Goal: Task Accomplishment & Management: Manage account settings

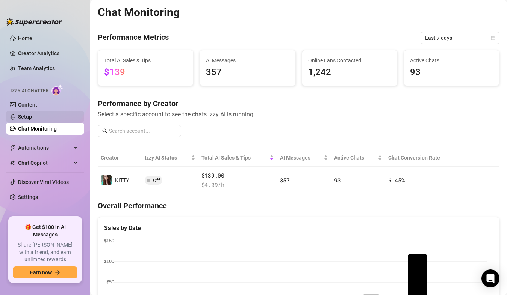
click at [32, 116] on link "Setup" at bounding box center [25, 117] width 14 height 6
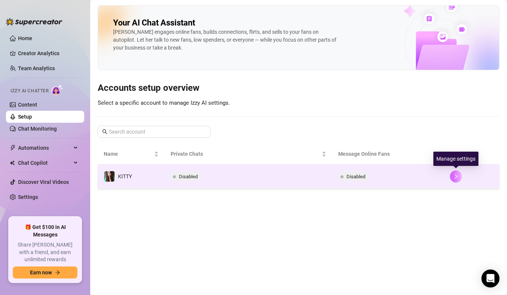
click at [456, 177] on icon "right" at bounding box center [455, 176] width 5 height 5
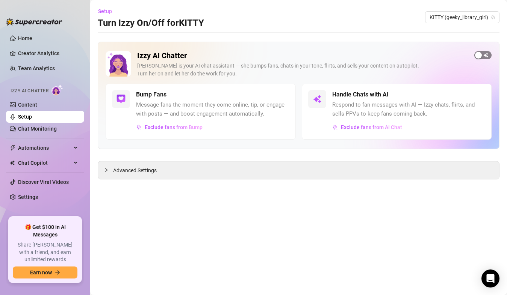
click at [484, 56] on span "button" at bounding box center [482, 55] width 17 height 8
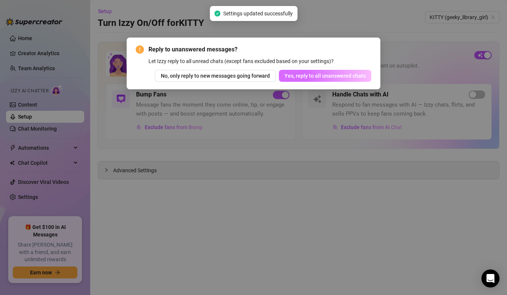
click at [344, 79] on button "Yes, reply to all unanswered chats" at bounding box center [325, 76] width 92 height 12
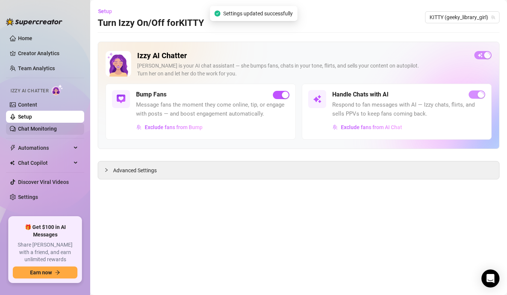
click at [49, 128] on link "Chat Monitoring" at bounding box center [37, 129] width 39 height 6
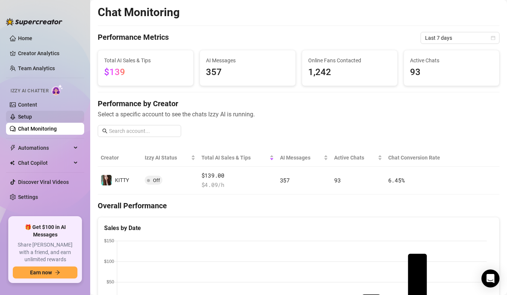
click at [32, 116] on link "Setup" at bounding box center [25, 117] width 14 height 6
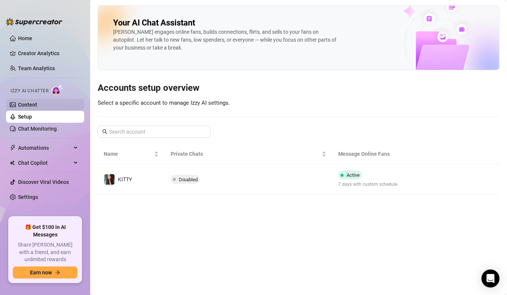
click at [37, 104] on link "Content" at bounding box center [27, 105] width 19 height 6
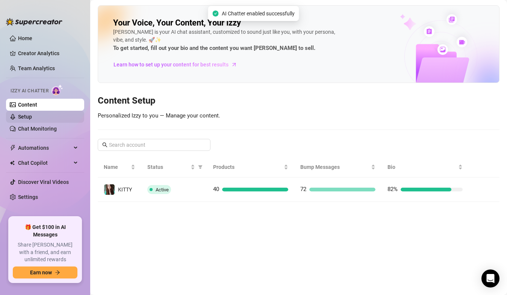
click at [32, 119] on link "Setup" at bounding box center [25, 117] width 14 height 6
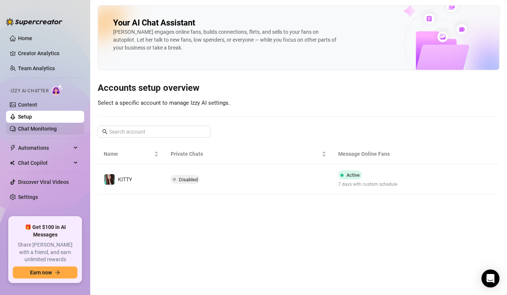
click at [36, 128] on link "Chat Monitoring" at bounding box center [37, 129] width 39 height 6
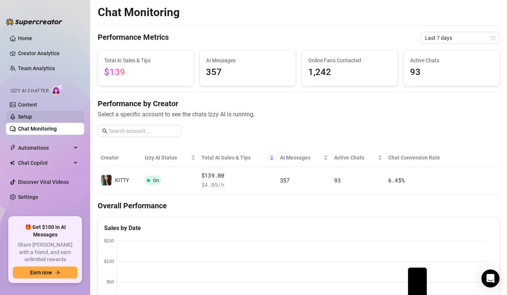
click at [32, 118] on link "Setup" at bounding box center [25, 117] width 14 height 6
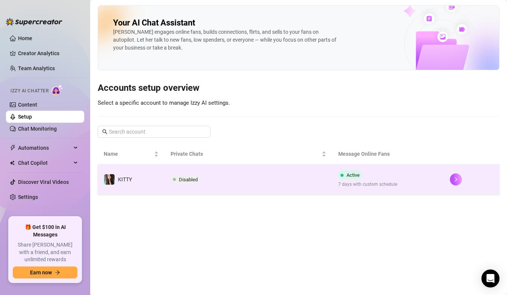
click at [448, 183] on td at bounding box center [472, 180] width 56 height 30
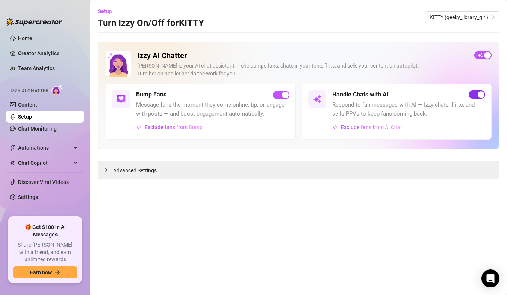
click at [476, 98] on span "button" at bounding box center [476, 95] width 17 height 8
click at [285, 92] on div "button" at bounding box center [285, 95] width 7 height 7
click at [482, 54] on button "button" at bounding box center [482, 55] width 17 height 8
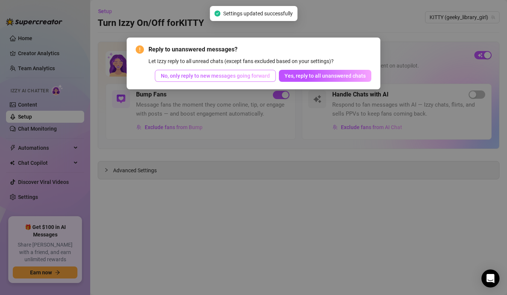
click at [240, 80] on button "No, only reply to new messages going forward" at bounding box center [215, 76] width 121 height 12
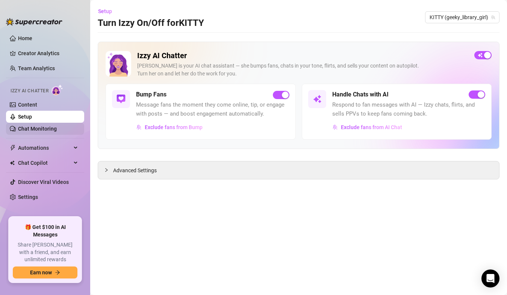
click at [27, 131] on link "Chat Monitoring" at bounding box center [37, 129] width 39 height 6
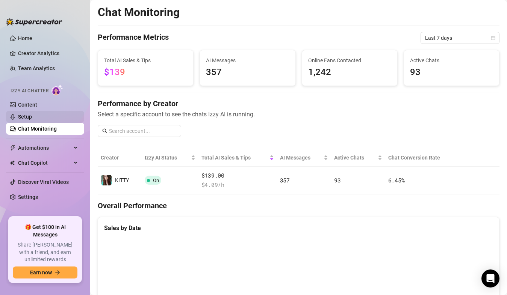
click at [32, 114] on link "Setup" at bounding box center [25, 117] width 14 height 6
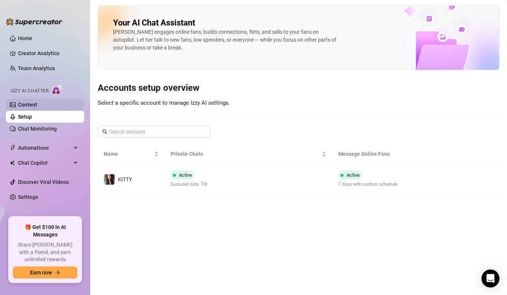
click at [37, 107] on link "Content" at bounding box center [27, 105] width 19 height 6
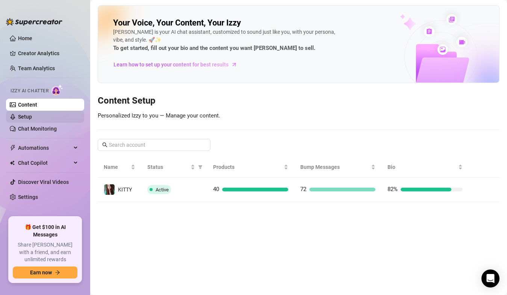
click at [32, 114] on link "Setup" at bounding box center [25, 117] width 14 height 6
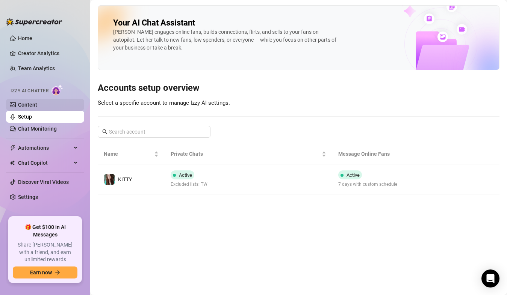
click at [37, 104] on link "Content" at bounding box center [27, 105] width 19 height 6
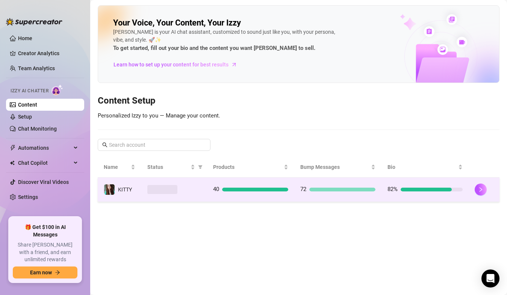
click at [474, 190] on div at bounding box center [483, 190] width 19 height 12
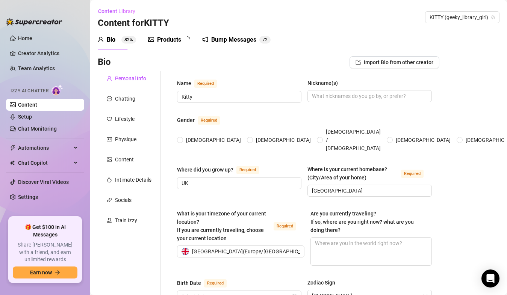
radio input "true"
type input "[DATE]"
click at [243, 36] on div "Bump Messages" at bounding box center [238, 39] width 45 height 9
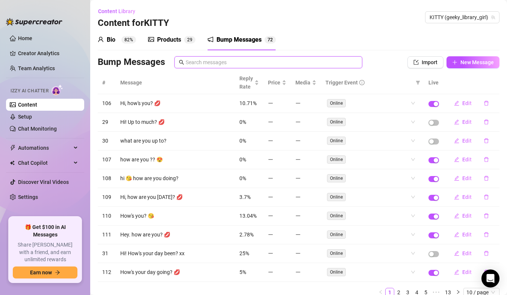
click at [255, 62] on input "text" at bounding box center [272, 62] width 172 height 8
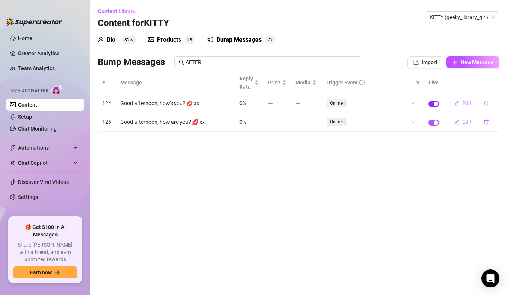
click at [434, 124] on div "button" at bounding box center [435, 123] width 5 height 5
click at [436, 104] on div "button" at bounding box center [435, 104] width 5 height 5
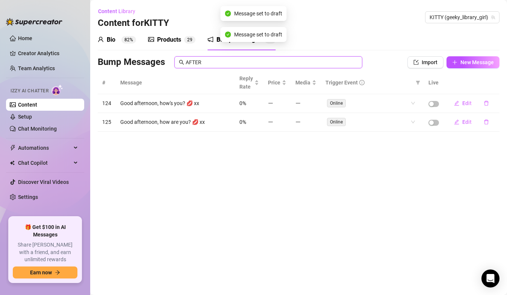
click at [296, 62] on input "AFTER" at bounding box center [272, 62] width 172 height 8
type input "A"
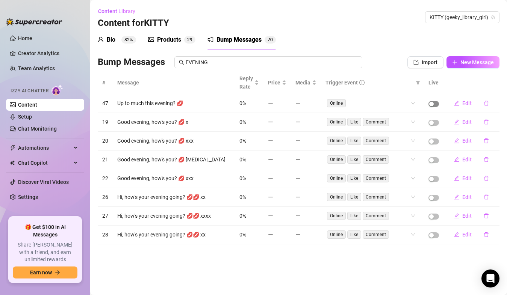
click at [437, 104] on span "button" at bounding box center [433, 104] width 11 height 6
click at [432, 123] on div "button" at bounding box center [431, 123] width 5 height 5
click at [434, 144] on span "button" at bounding box center [433, 142] width 11 height 6
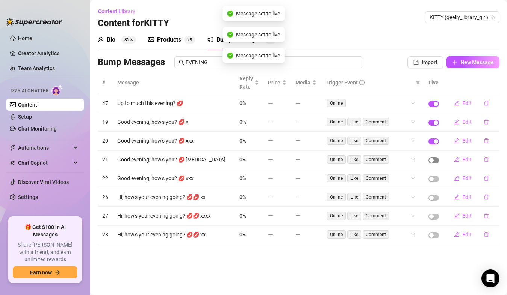
click at [433, 161] on div "button" at bounding box center [431, 160] width 5 height 5
click at [433, 181] on div "button" at bounding box center [431, 179] width 5 height 5
click at [432, 198] on div "button" at bounding box center [431, 198] width 5 height 5
click at [432, 216] on div "button" at bounding box center [431, 216] width 5 height 5
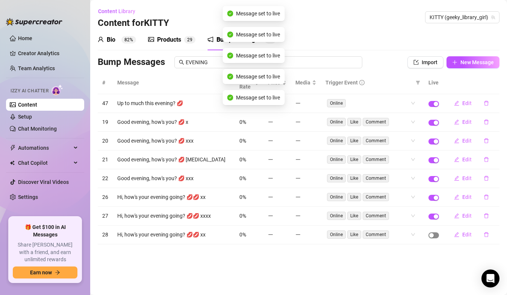
click at [435, 235] on span "button" at bounding box center [433, 235] width 11 height 6
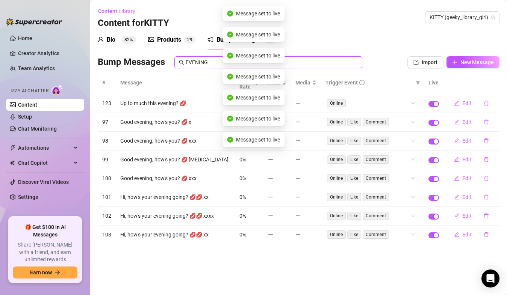
click at [329, 61] on input "EVENING" at bounding box center [272, 62] width 172 height 8
type input "E"
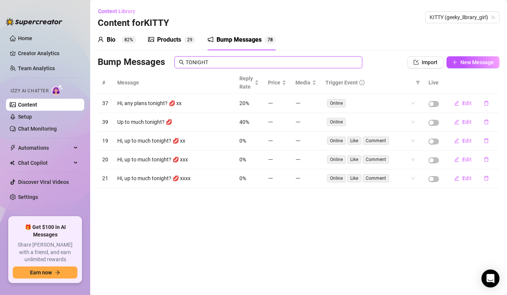
type input "TONIGHT"
click at [433, 125] on div "button" at bounding box center [431, 123] width 5 height 5
click at [433, 106] on div "button" at bounding box center [431, 104] width 5 height 5
click at [435, 140] on span "button" at bounding box center [433, 142] width 11 height 6
click at [437, 160] on span "button" at bounding box center [433, 160] width 11 height 6
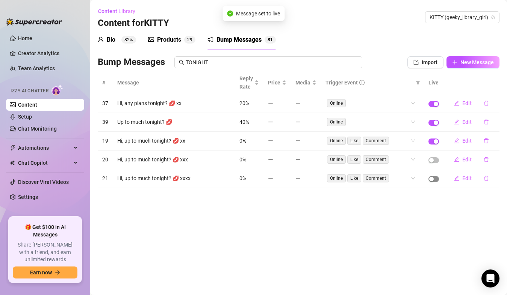
click at [436, 178] on span "button" at bounding box center [433, 179] width 11 height 6
